Goal: Navigation & Orientation: Go to known website

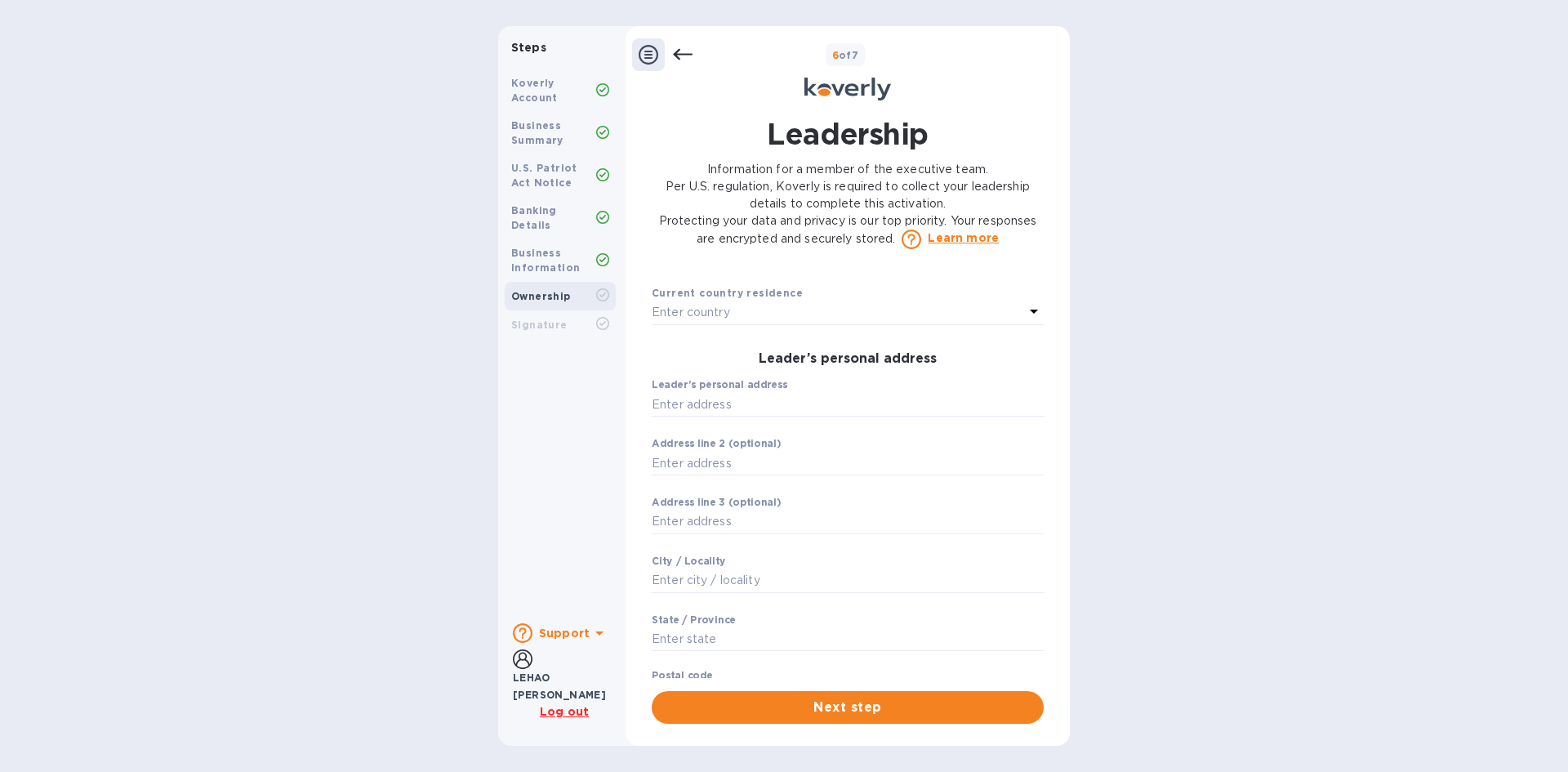
scroll to position [408, 0]
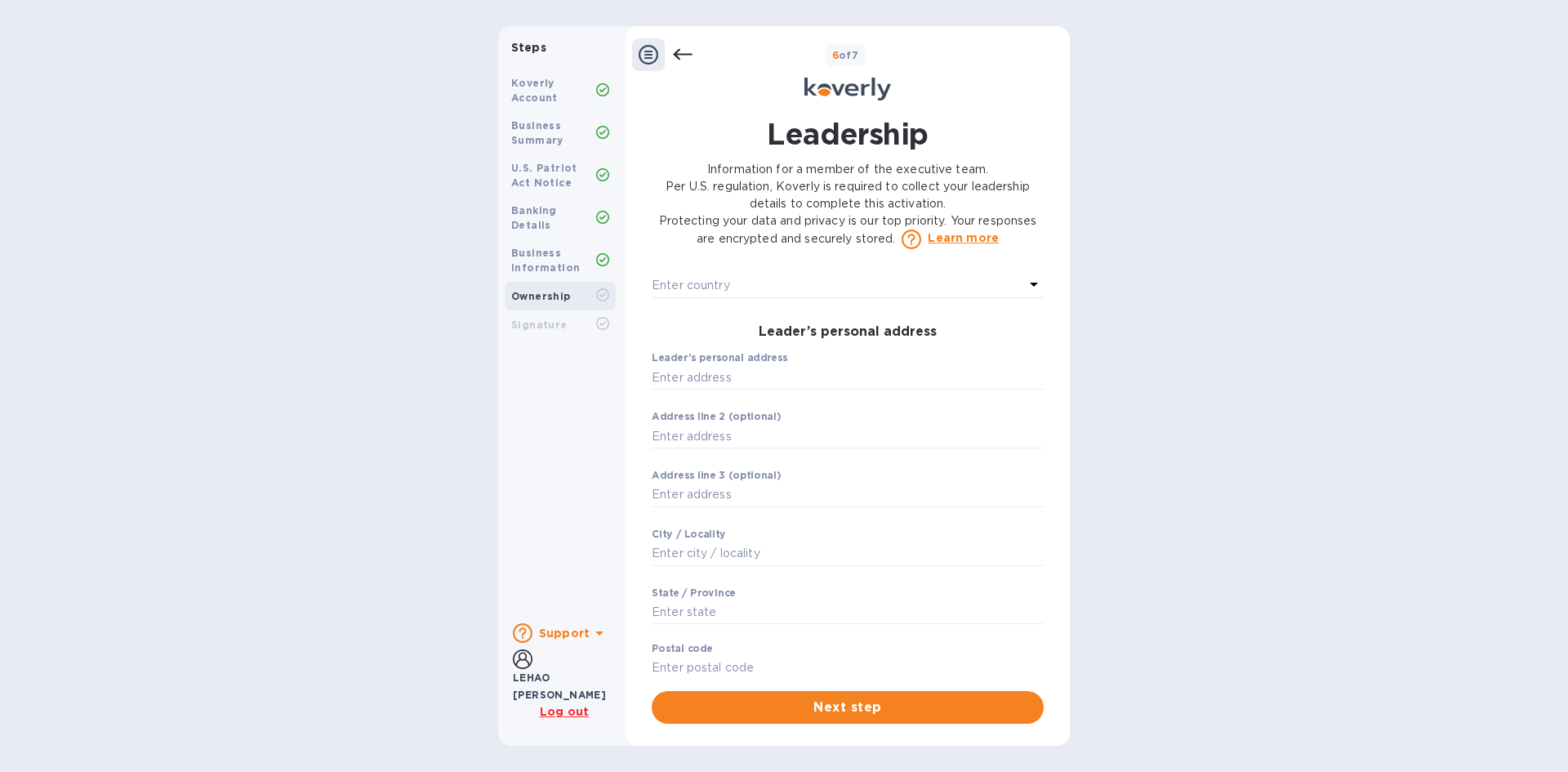
click at [556, 709] on u "Log out" at bounding box center [564, 711] width 49 height 13
